Goal: Navigation & Orientation: Find specific page/section

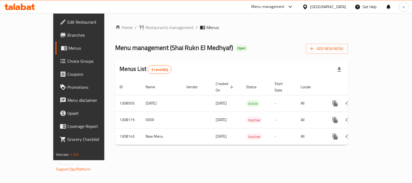
click at [145, 26] on span "Restaurants management" at bounding box center [169, 27] width 48 height 7
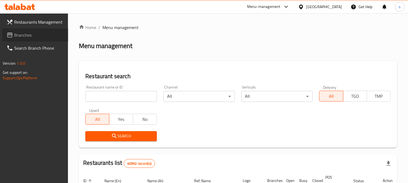
click at [21, 35] on span "Branches" at bounding box center [39, 35] width 50 height 7
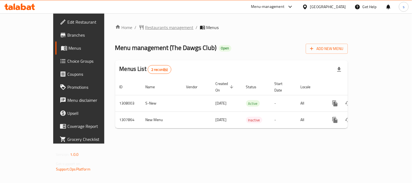
click at [145, 24] on span "Restaurants management" at bounding box center [169, 27] width 48 height 7
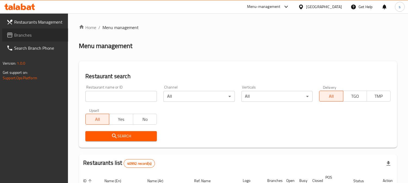
click at [17, 35] on span "Branches" at bounding box center [39, 35] width 50 height 7
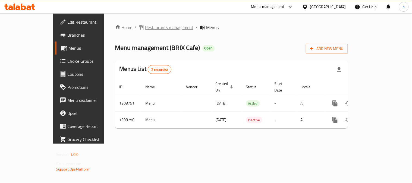
click at [145, 28] on span "Restaurants management" at bounding box center [169, 27] width 48 height 7
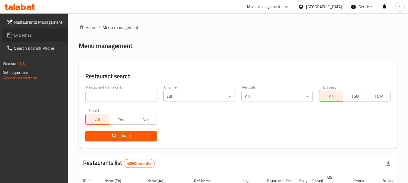
click at [20, 36] on span "Branches" at bounding box center [39, 35] width 50 height 7
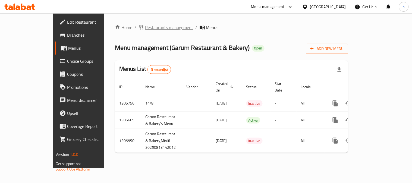
click at [145, 29] on span "Restaurants management" at bounding box center [169, 27] width 48 height 7
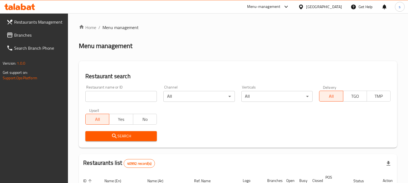
click at [20, 36] on span "Branches" at bounding box center [39, 35] width 50 height 7
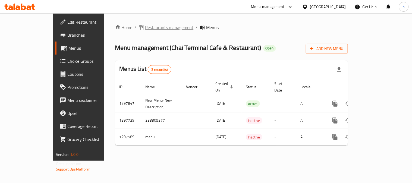
click at [145, 29] on span "Restaurants management" at bounding box center [169, 27] width 48 height 7
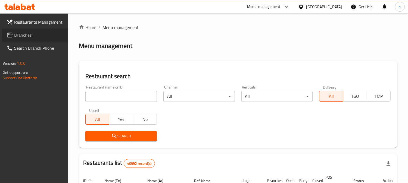
click at [30, 34] on span "Branches" at bounding box center [39, 35] width 50 height 7
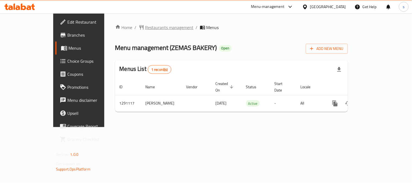
click at [145, 25] on span "Restaurants management" at bounding box center [169, 27] width 48 height 7
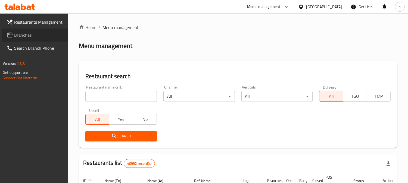
click at [25, 33] on span "Branches" at bounding box center [39, 35] width 50 height 7
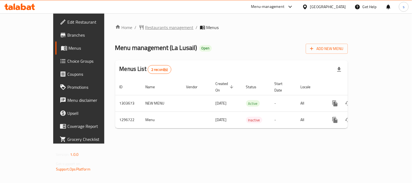
click at [145, 31] on span "Restaurants management" at bounding box center [169, 27] width 48 height 7
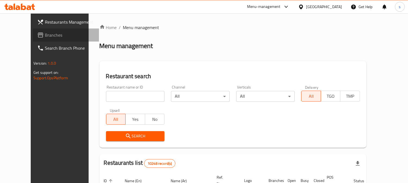
click at [37, 36] on icon at bounding box center [40, 35] width 7 height 7
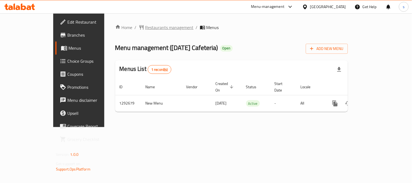
click at [145, 26] on span "Restaurants management" at bounding box center [169, 27] width 48 height 7
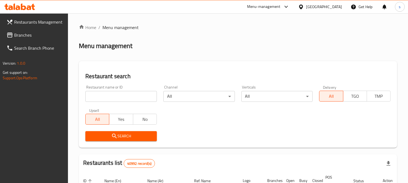
click at [34, 31] on link "Branches" at bounding box center [35, 35] width 66 height 13
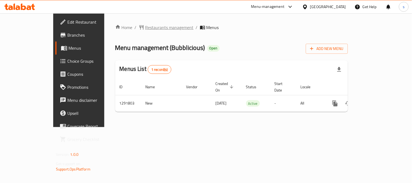
click at [145, 28] on span "Restaurants management" at bounding box center [169, 27] width 48 height 7
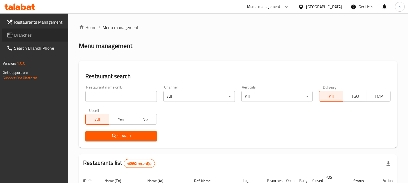
click at [25, 35] on span "Branches" at bounding box center [39, 35] width 50 height 7
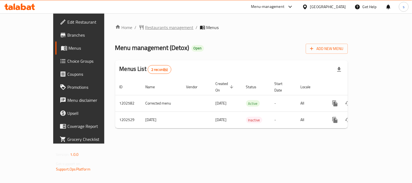
click at [149, 29] on span "Restaurants management" at bounding box center [169, 27] width 48 height 7
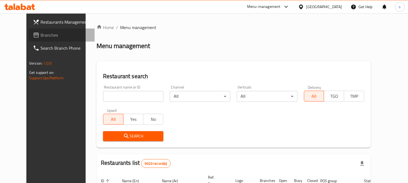
click at [40, 32] on span "Branches" at bounding box center [65, 35] width 50 height 7
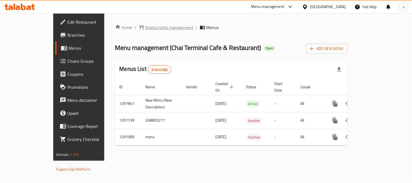
click at [150, 26] on span "Restaurants management" at bounding box center [169, 27] width 48 height 7
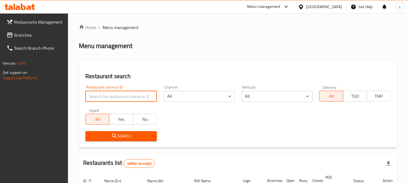
paste input "700539"
type input "700539"
click button "Search" at bounding box center [120, 136] width 71 height 10
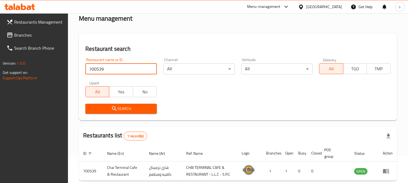
scroll to position [55, 0]
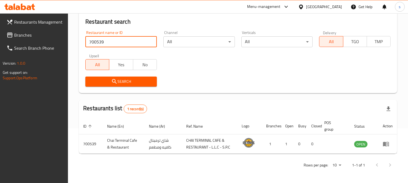
click at [22, 36] on span "Branches" at bounding box center [39, 35] width 50 height 7
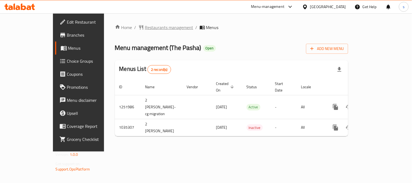
click at [145, 28] on span "Restaurants management" at bounding box center [169, 27] width 48 height 7
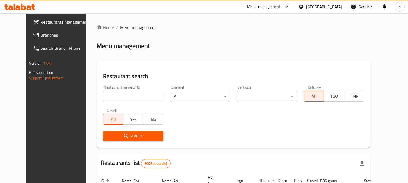
click at [121, 93] on input "search" at bounding box center [133, 96] width 60 height 11
paste input "661618"
type input "661618"
drag, startPoint x: 130, startPoint y: 95, endPoint x: 115, endPoint y: 112, distance: 23.3
click at [130, 95] on input "661618" at bounding box center [133, 96] width 60 height 11
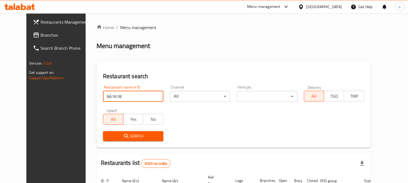
click at [110, 134] on span "Search" at bounding box center [133, 136] width 52 height 7
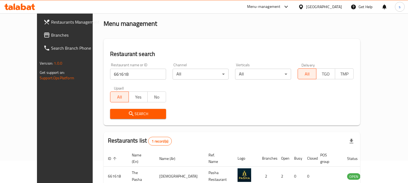
scroll to position [48, 0]
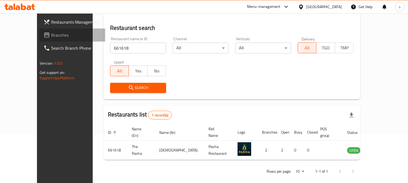
click at [51, 37] on span "Branches" at bounding box center [76, 35] width 50 height 7
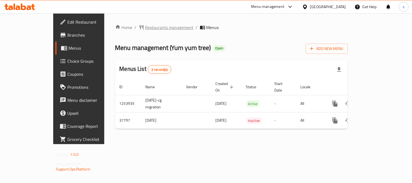
click at [149, 29] on span "Restaurants management" at bounding box center [169, 27] width 48 height 7
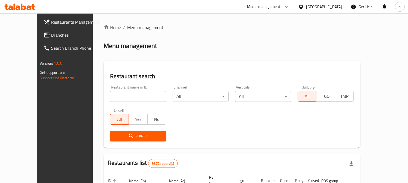
click at [114, 93] on input "search" at bounding box center [138, 96] width 56 height 11
paste input "19509"
type input "19509"
click button "Search" at bounding box center [138, 136] width 56 height 10
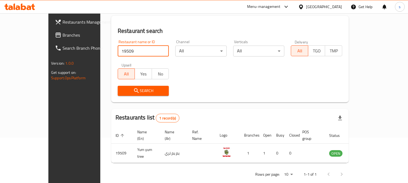
scroll to position [48, 0]
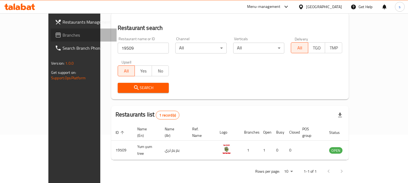
click at [62, 36] on span "Branches" at bounding box center [87, 35] width 50 height 7
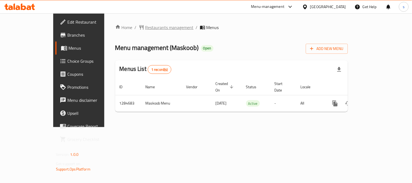
click at [145, 25] on span "Restaurants management" at bounding box center [169, 27] width 48 height 7
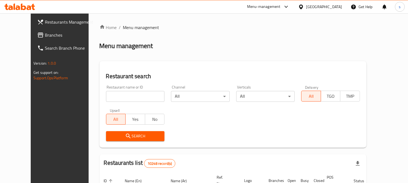
click at [45, 38] on span "Branches" at bounding box center [70, 35] width 50 height 7
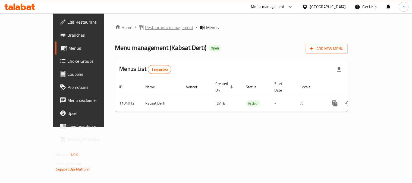
click at [147, 27] on span "Restaurants management" at bounding box center [169, 27] width 48 height 7
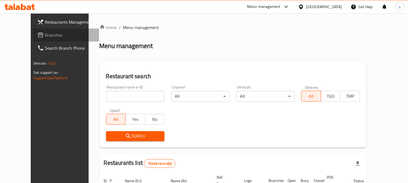
click at [45, 37] on span "Branches" at bounding box center [70, 35] width 50 height 7
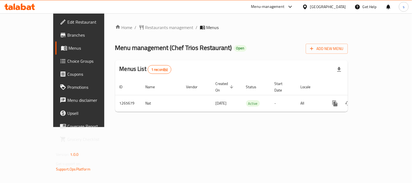
drag, startPoint x: 153, startPoint y: 1, endPoint x: 152, endPoint y: 6, distance: 5.2
click at [152, 6] on div "Menu-management Qatar Get Help s" at bounding box center [206, 6] width 412 height 13
click at [145, 29] on span "Restaurants management" at bounding box center [169, 27] width 48 height 7
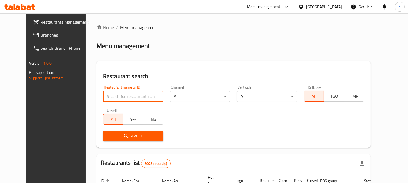
paste input "686914"
type input "686914"
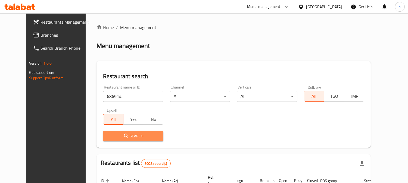
click at [123, 135] on icon "submit" at bounding box center [126, 136] width 7 height 7
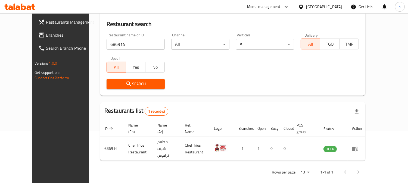
scroll to position [55, 0]
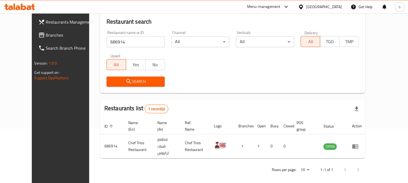
click at [34, 29] on link "Branches" at bounding box center [67, 35] width 66 height 13
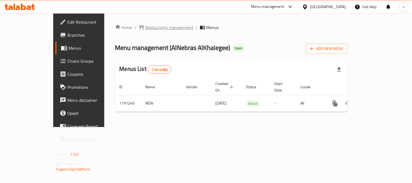
click at [145, 26] on span "Restaurants management" at bounding box center [169, 27] width 48 height 7
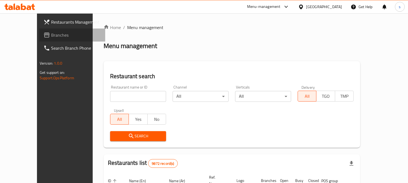
click at [51, 35] on span "Branches" at bounding box center [76, 35] width 50 height 7
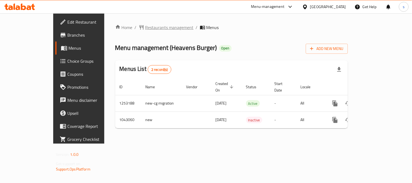
click at [145, 27] on span "Restaurants management" at bounding box center [169, 27] width 48 height 7
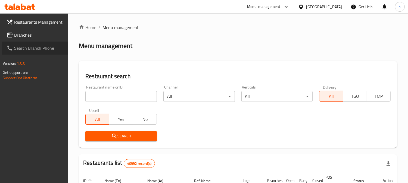
click at [28, 42] on link "Search Branch Phone" at bounding box center [35, 48] width 66 height 13
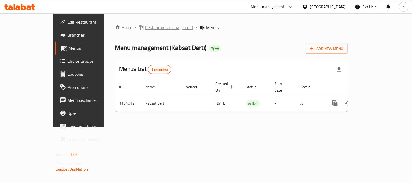
click at [145, 29] on span "Restaurants management" at bounding box center [169, 27] width 48 height 7
click at [146, 29] on span "Restaurants management" at bounding box center [169, 27] width 48 height 7
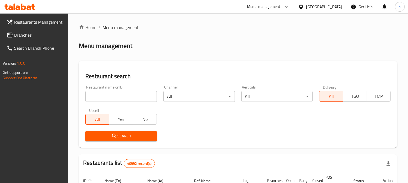
click at [29, 34] on span "Branches" at bounding box center [39, 35] width 50 height 7
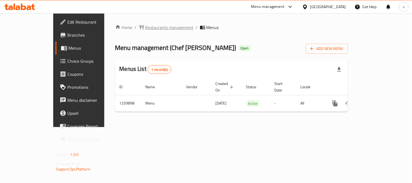
click at [145, 26] on span "Restaurants management" at bounding box center [169, 27] width 48 height 7
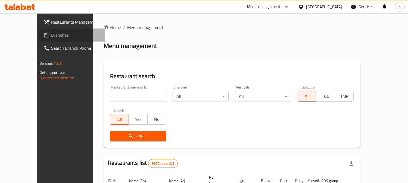
click at [51, 37] on span "Branches" at bounding box center [76, 35] width 50 height 7
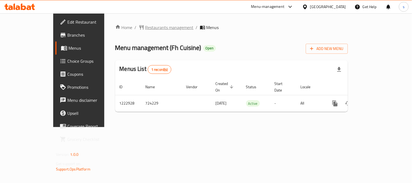
click at [145, 28] on span "Restaurants management" at bounding box center [169, 27] width 48 height 7
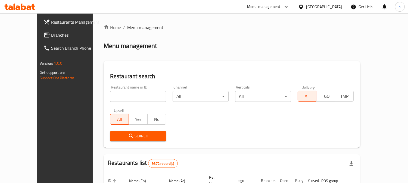
click at [51, 35] on span "Branches" at bounding box center [76, 35] width 50 height 7
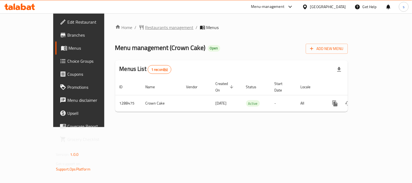
click at [145, 29] on span "Restaurants management" at bounding box center [169, 27] width 48 height 7
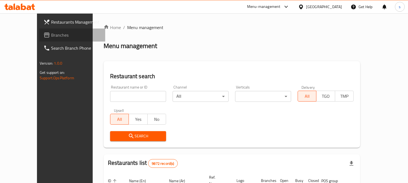
click at [51, 35] on span "Branches" at bounding box center [76, 35] width 50 height 7
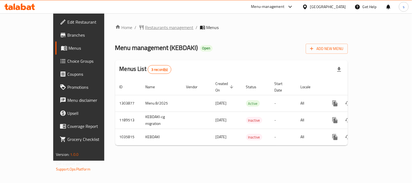
click at [145, 30] on span "Restaurants management" at bounding box center [169, 27] width 48 height 7
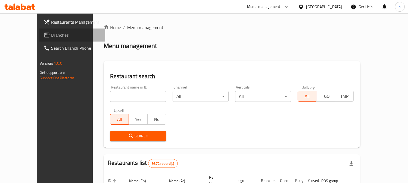
click at [51, 35] on span "Branches" at bounding box center [76, 35] width 50 height 7
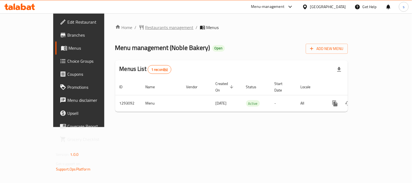
click at [145, 24] on span "Restaurants management" at bounding box center [169, 27] width 48 height 7
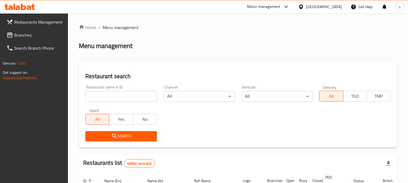
click at [24, 33] on span "Branches" at bounding box center [39, 35] width 50 height 7
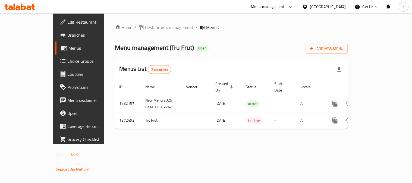
click at [142, 33] on div "Home / Restaurants management / Menus Menu management ( Tru Frut ) Open Add New…" at bounding box center [231, 78] width 233 height 109
click at [145, 29] on span "Restaurants management" at bounding box center [169, 27] width 48 height 7
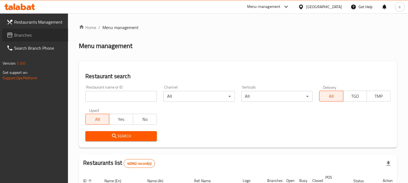
click at [22, 35] on span "Branches" at bounding box center [39, 35] width 50 height 7
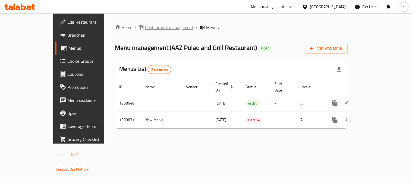
click at [149, 31] on span "Restaurants management" at bounding box center [169, 27] width 48 height 7
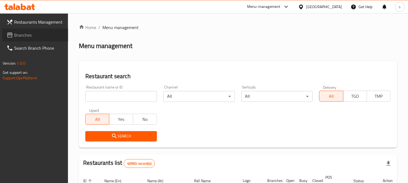
click at [27, 36] on span "Branches" at bounding box center [39, 35] width 50 height 7
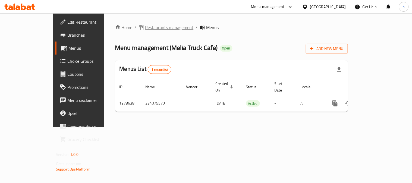
click at [145, 25] on span "Restaurants management" at bounding box center [169, 27] width 48 height 7
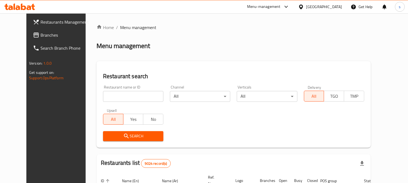
click at [22, 38] on div at bounding box center [204, 91] width 408 height 183
click at [40, 36] on span "Branches" at bounding box center [65, 35] width 50 height 7
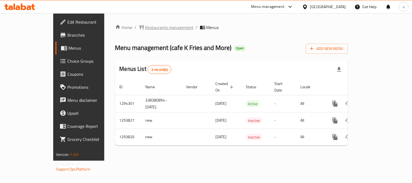
click at [145, 30] on span "Restaurants management" at bounding box center [169, 27] width 48 height 7
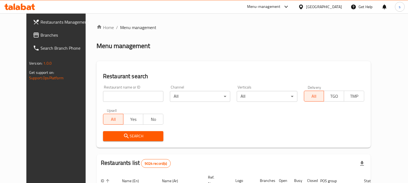
click at [40, 34] on span "Branches" at bounding box center [65, 35] width 50 height 7
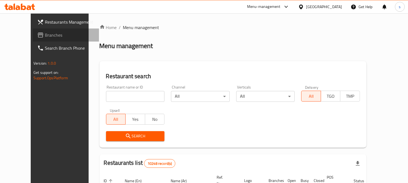
click at [33, 29] on link "Branches" at bounding box center [66, 35] width 66 height 13
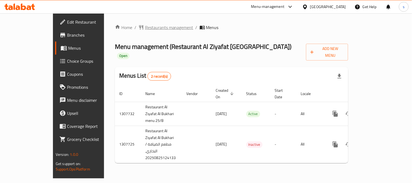
click at [145, 29] on span "Restaurants management" at bounding box center [169, 27] width 48 height 7
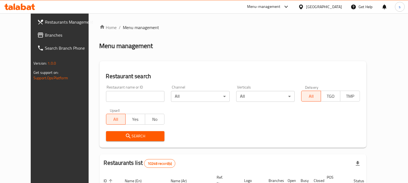
click at [45, 34] on span "Branches" at bounding box center [70, 35] width 50 height 7
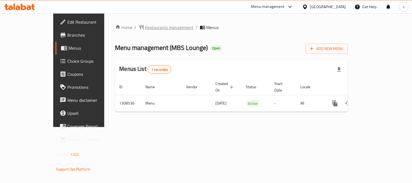
click at [145, 27] on span "Restaurants management" at bounding box center [169, 27] width 48 height 7
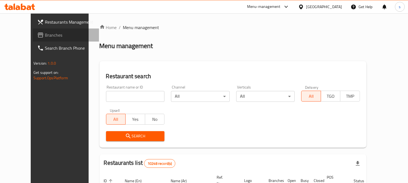
click at [33, 29] on link "Branches" at bounding box center [66, 35] width 66 height 13
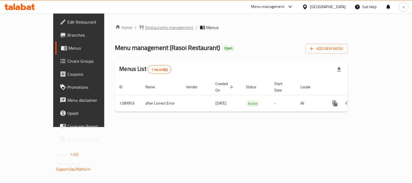
click at [145, 28] on span "Restaurants management" at bounding box center [169, 27] width 48 height 7
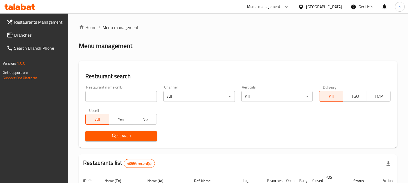
click at [33, 34] on span "Branches" at bounding box center [39, 35] width 50 height 7
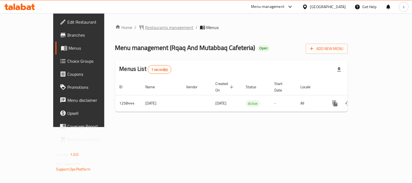
click at [145, 26] on span "Restaurants management" at bounding box center [169, 27] width 48 height 7
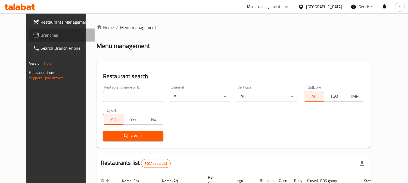
click at [40, 37] on span "Branches" at bounding box center [65, 35] width 50 height 7
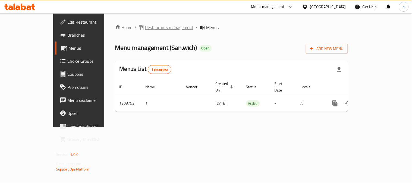
click at [145, 30] on span "Restaurants management" at bounding box center [169, 27] width 48 height 7
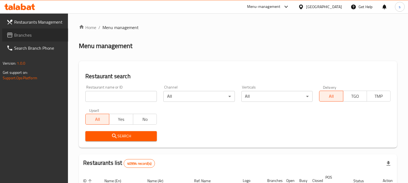
click at [19, 37] on span "Branches" at bounding box center [39, 35] width 50 height 7
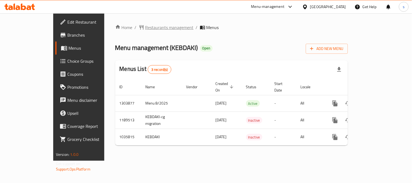
click at [145, 30] on span "Restaurants management" at bounding box center [169, 27] width 48 height 7
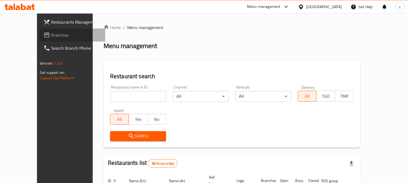
click at [51, 35] on span "Branches" at bounding box center [76, 35] width 50 height 7
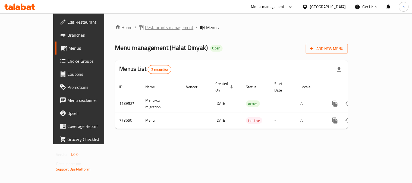
click at [145, 28] on span "Restaurants management" at bounding box center [169, 27] width 48 height 7
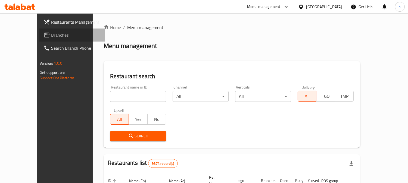
click at [51, 36] on span "Branches" at bounding box center [76, 35] width 50 height 7
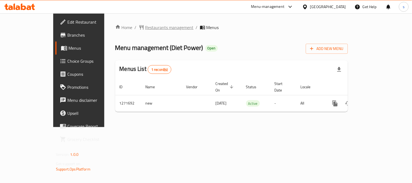
click at [145, 31] on span "Restaurants management" at bounding box center [169, 27] width 48 height 7
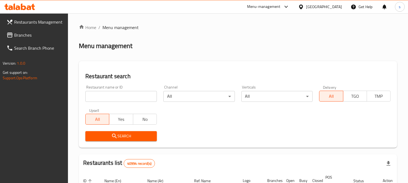
click at [32, 37] on span "Branches" at bounding box center [39, 35] width 50 height 7
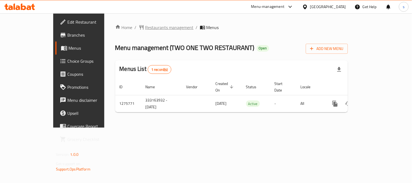
click at [145, 28] on span "Restaurants management" at bounding box center [169, 27] width 48 height 7
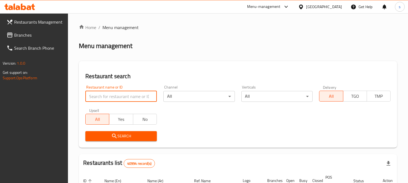
drag, startPoint x: 115, startPoint y: 93, endPoint x: 105, endPoint y: 95, distance: 10.5
paste input "691720"
type input "691720"
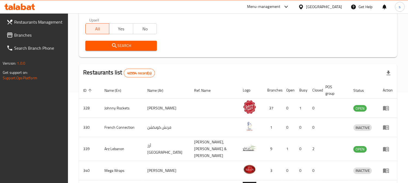
scroll to position [30, 0]
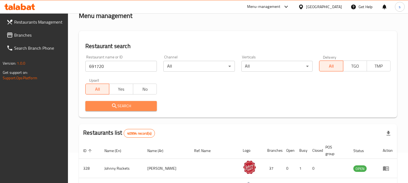
click at [129, 106] on span "Search" at bounding box center [121, 106] width 63 height 7
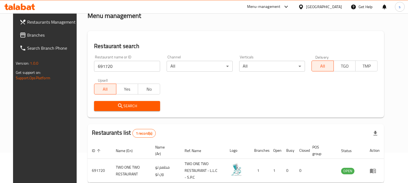
scroll to position [55, 0]
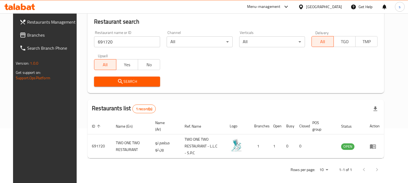
click at [27, 34] on span "Branches" at bounding box center [52, 35] width 50 height 7
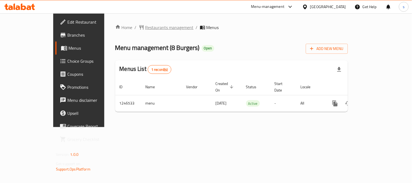
click at [145, 28] on span "Restaurants management" at bounding box center [169, 27] width 48 height 7
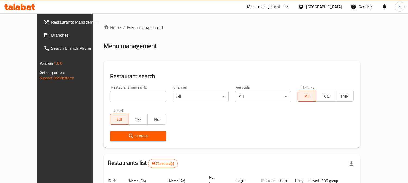
click at [51, 34] on span "Branches" at bounding box center [76, 35] width 50 height 7
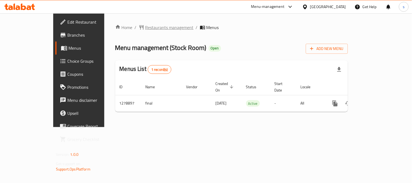
click at [145, 30] on span "Restaurants management" at bounding box center [169, 27] width 48 height 7
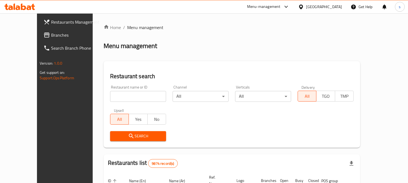
click at [51, 32] on span "Branches" at bounding box center [76, 35] width 50 height 7
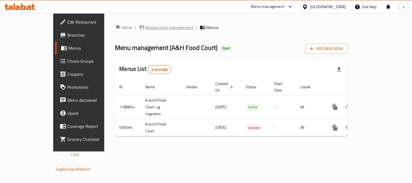
click at [145, 30] on span "Restaurants management" at bounding box center [169, 27] width 48 height 7
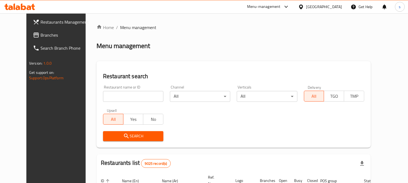
click at [40, 34] on span "Branches" at bounding box center [65, 35] width 50 height 7
